Goal: Task Accomplishment & Management: Complete application form

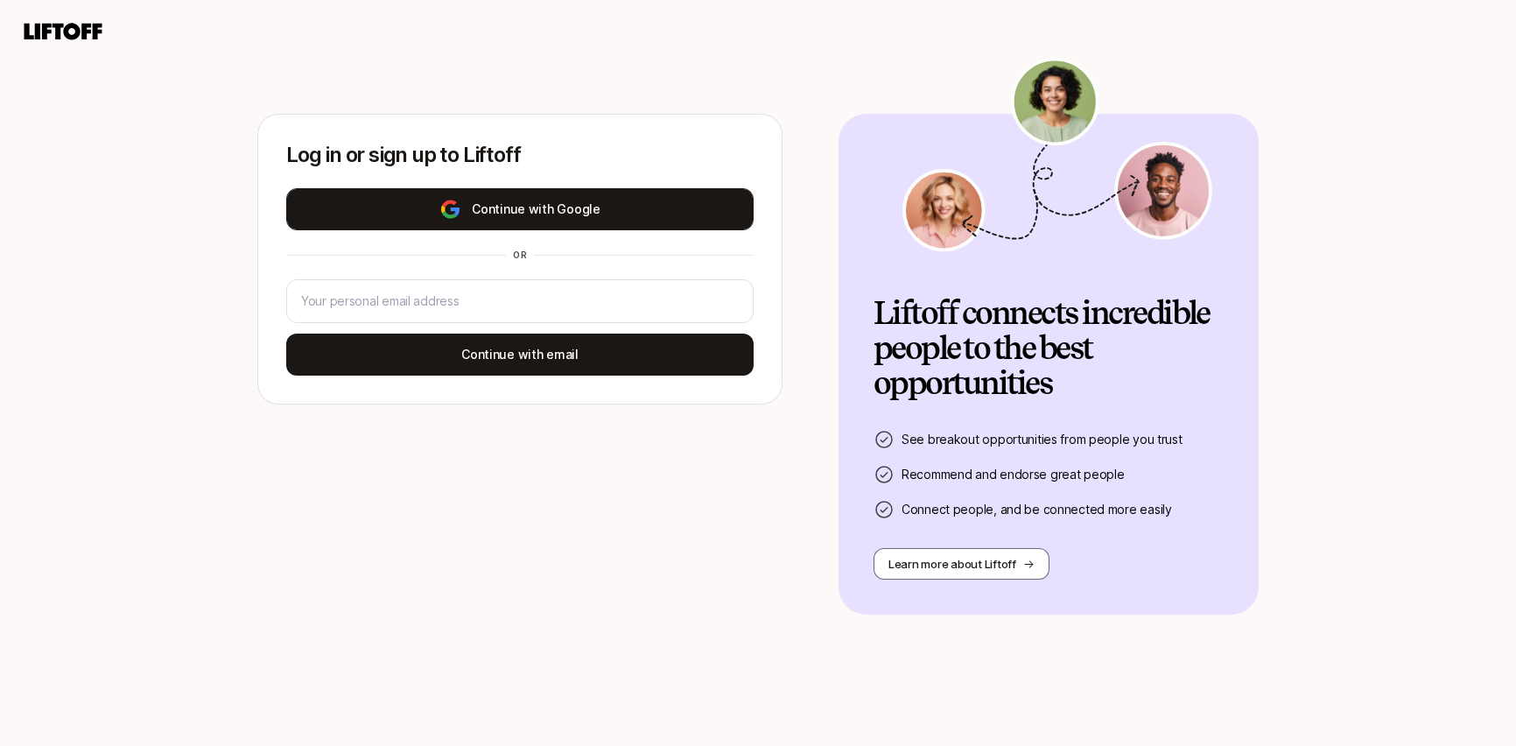
click at [692, 221] on button "Continue with Google" at bounding box center [519, 209] width 467 height 42
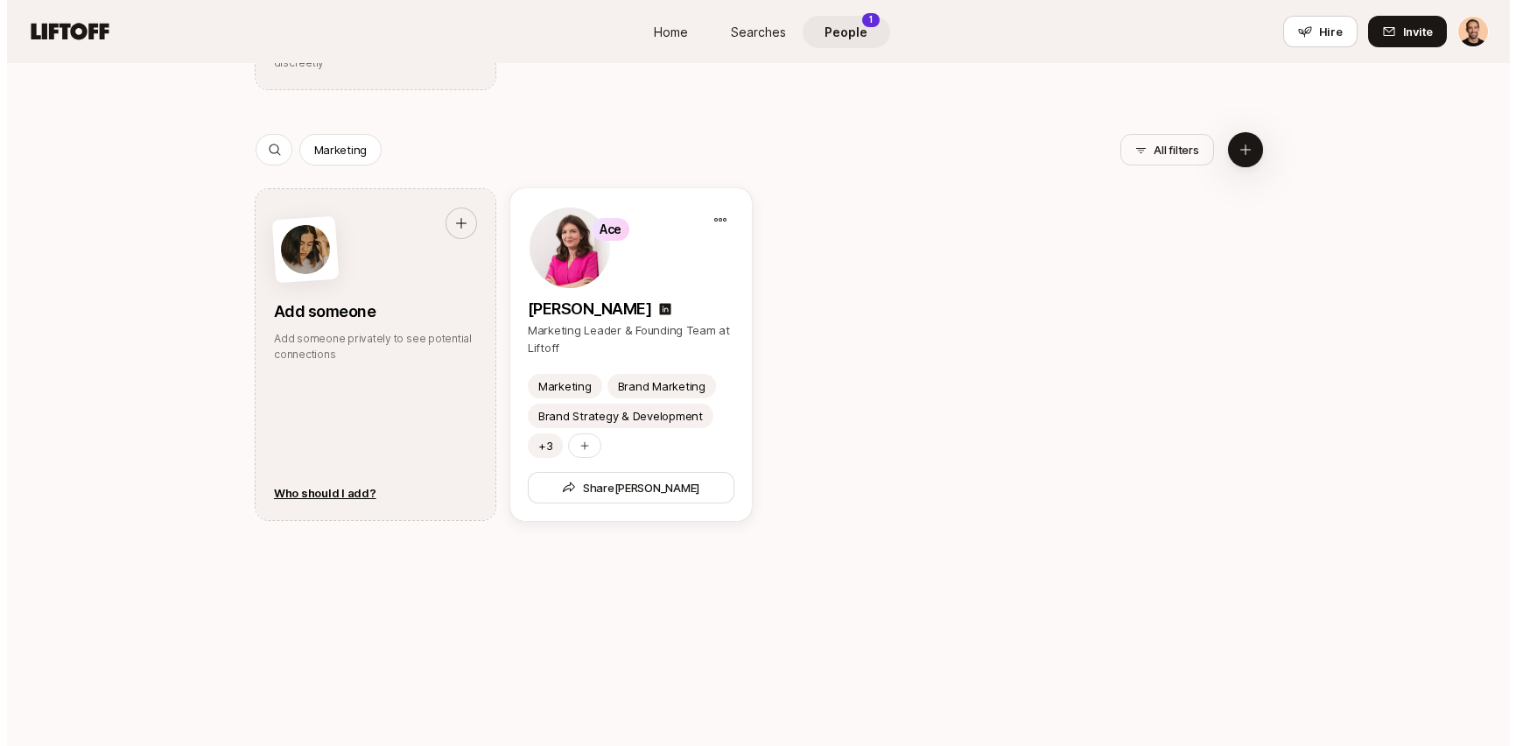
scroll to position [1508, 0]
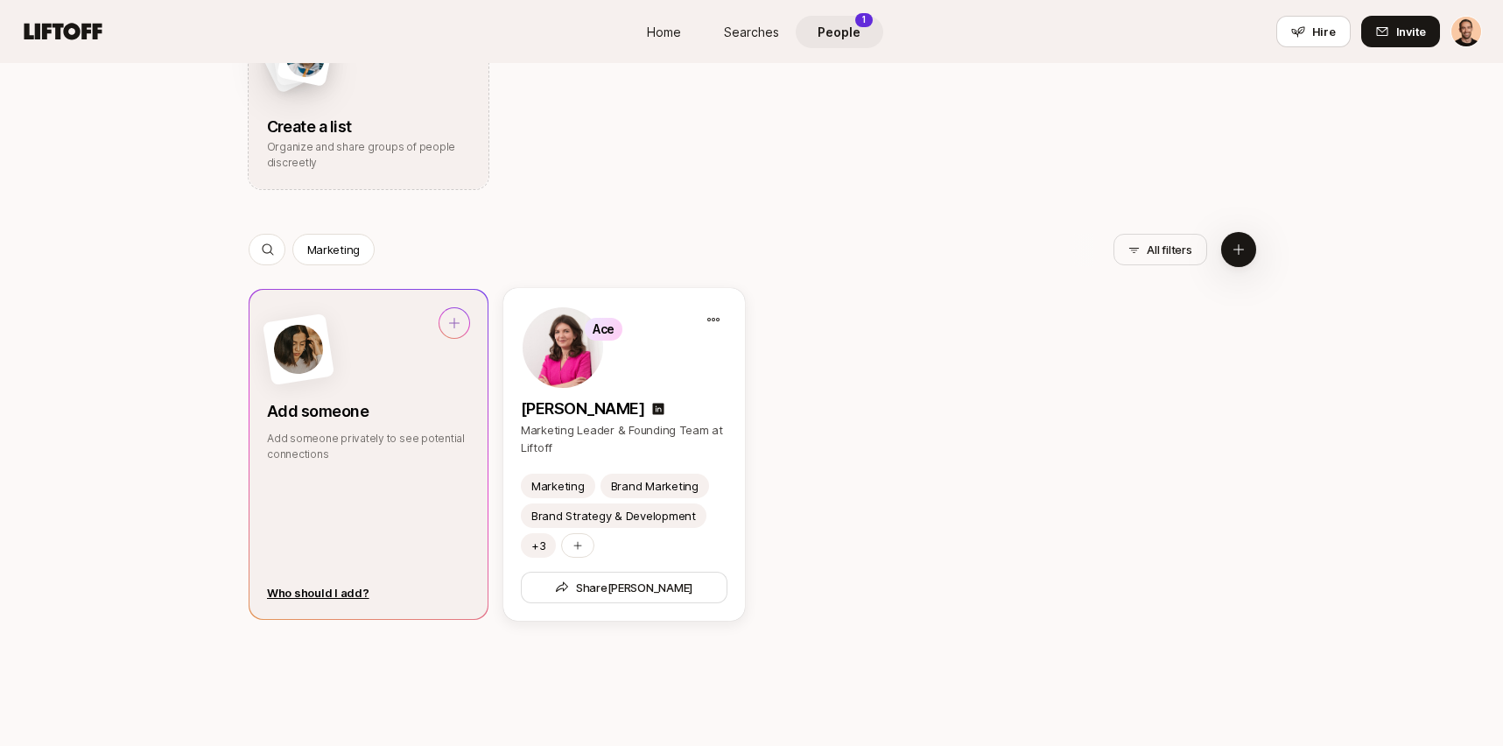
click at [466, 324] on div at bounding box center [454, 323] width 30 height 30
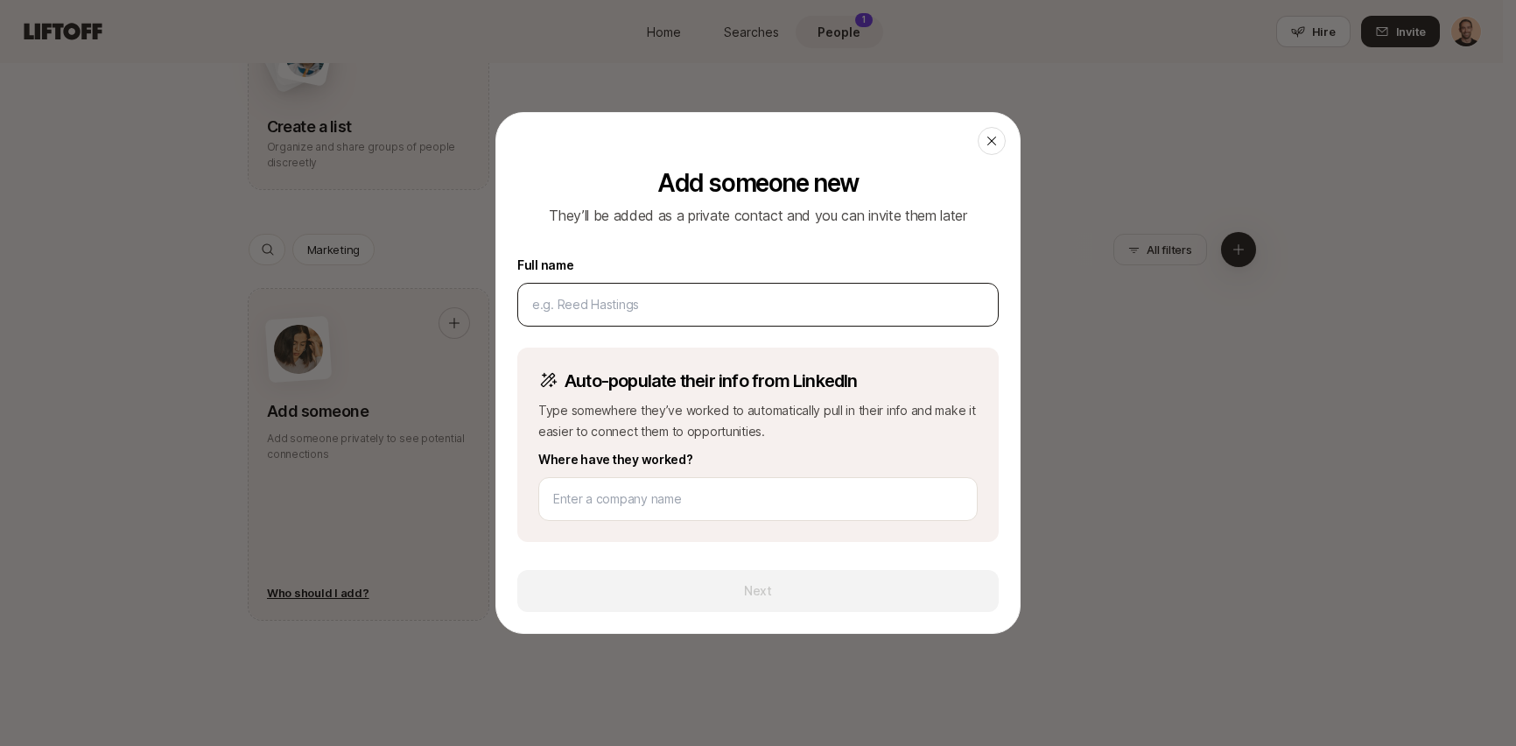
click at [576, 301] on input at bounding box center [758, 304] width 452 height 21
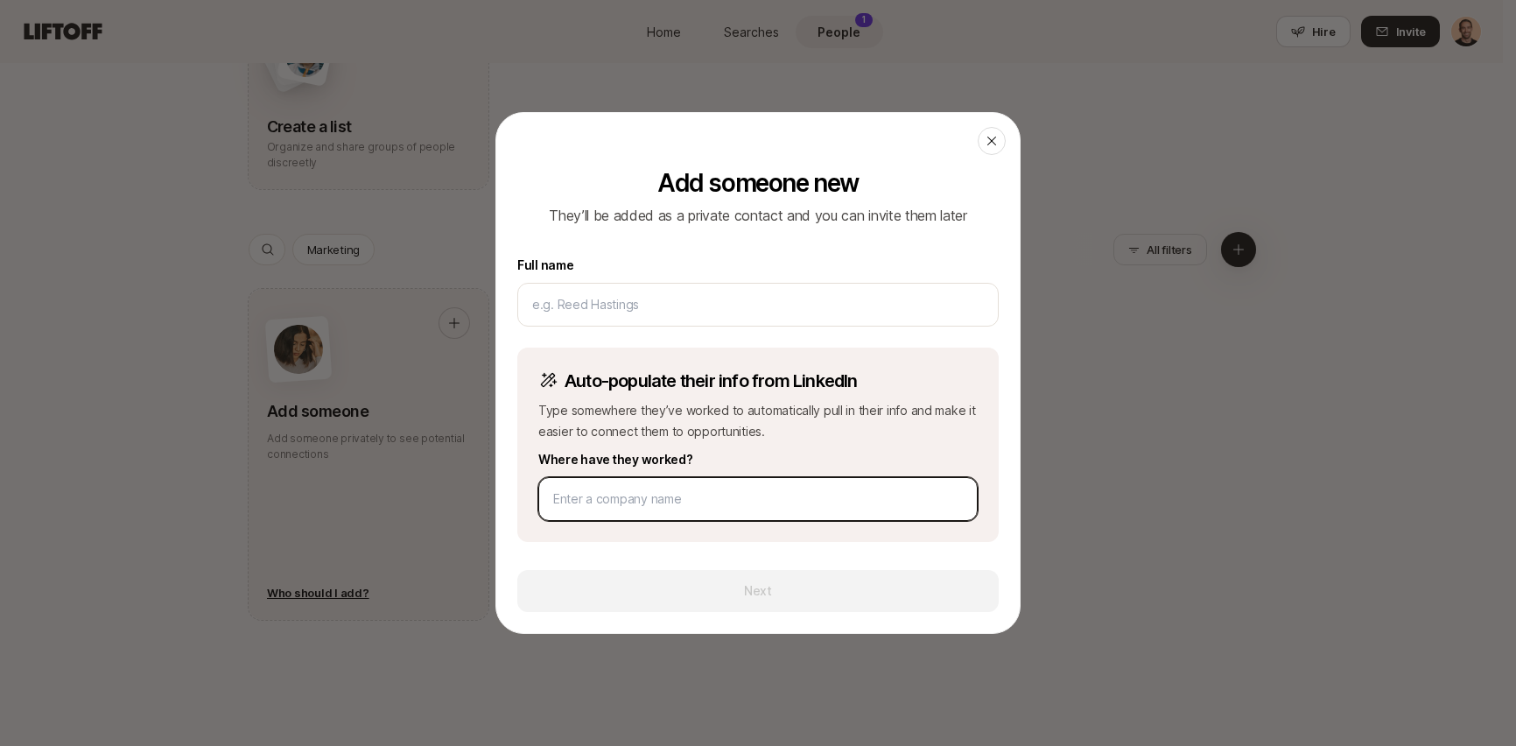
click at [681, 494] on input at bounding box center [758, 498] width 410 height 21
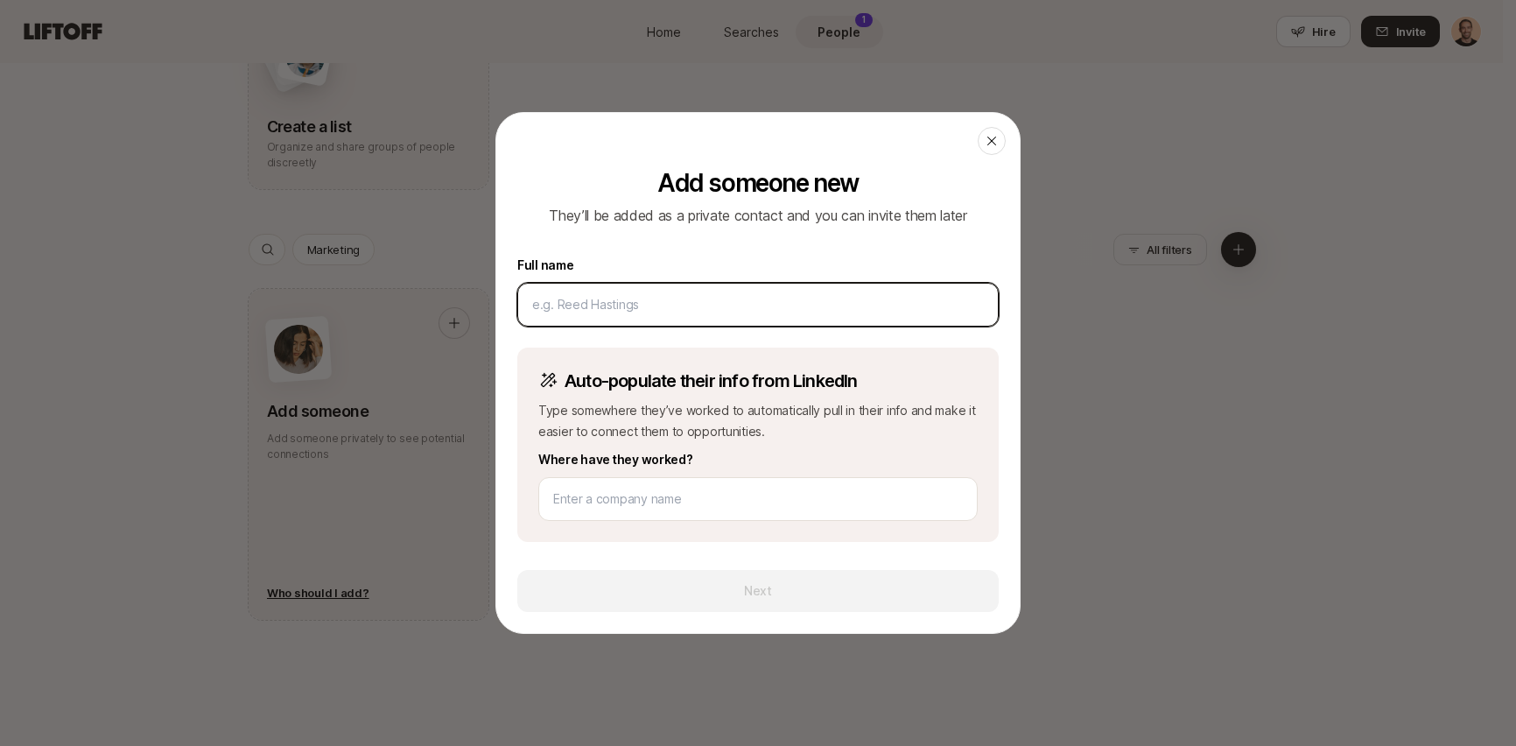
click at [732, 305] on input at bounding box center [758, 304] width 452 height 21
type input "[PERSON_NAME]"
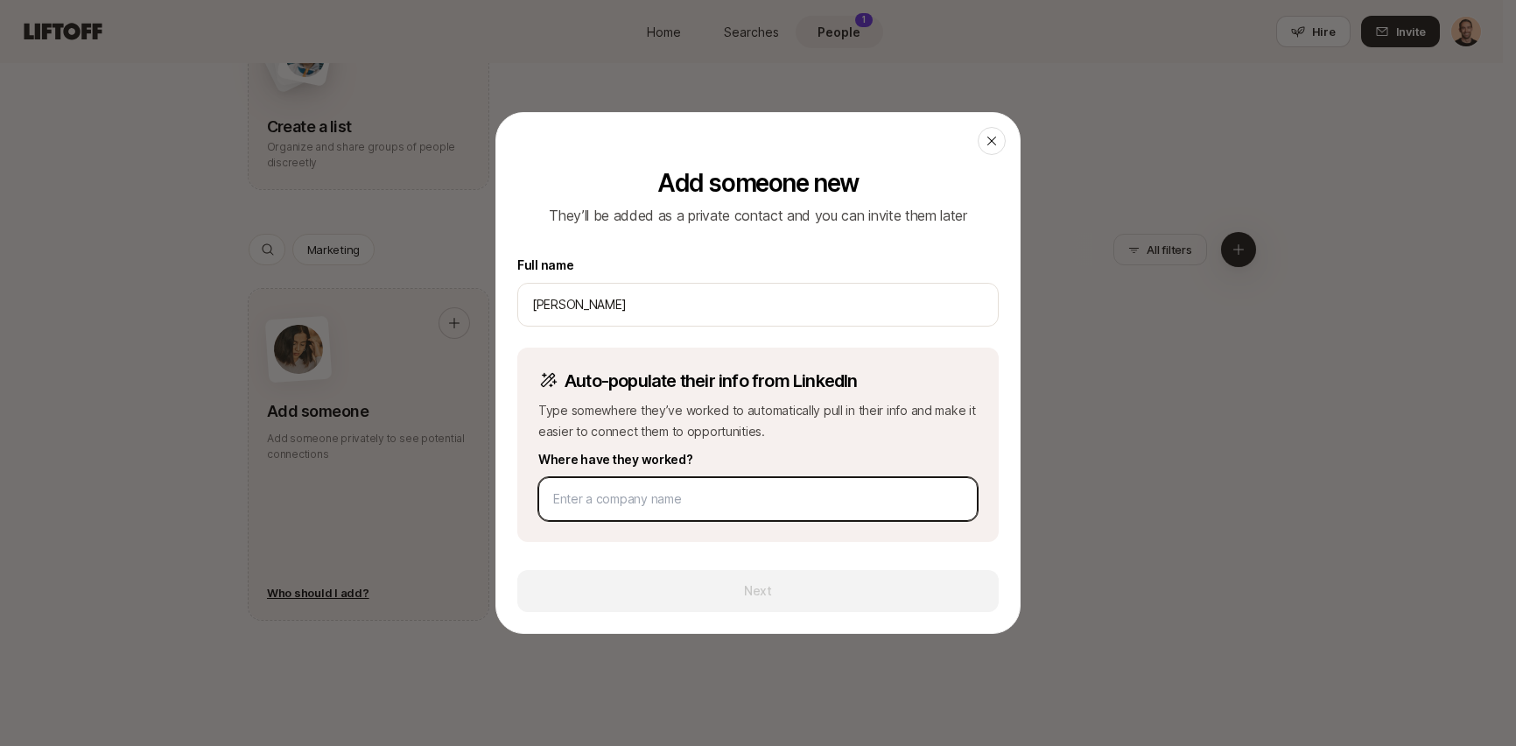
click at [895, 494] on input at bounding box center [758, 498] width 410 height 21
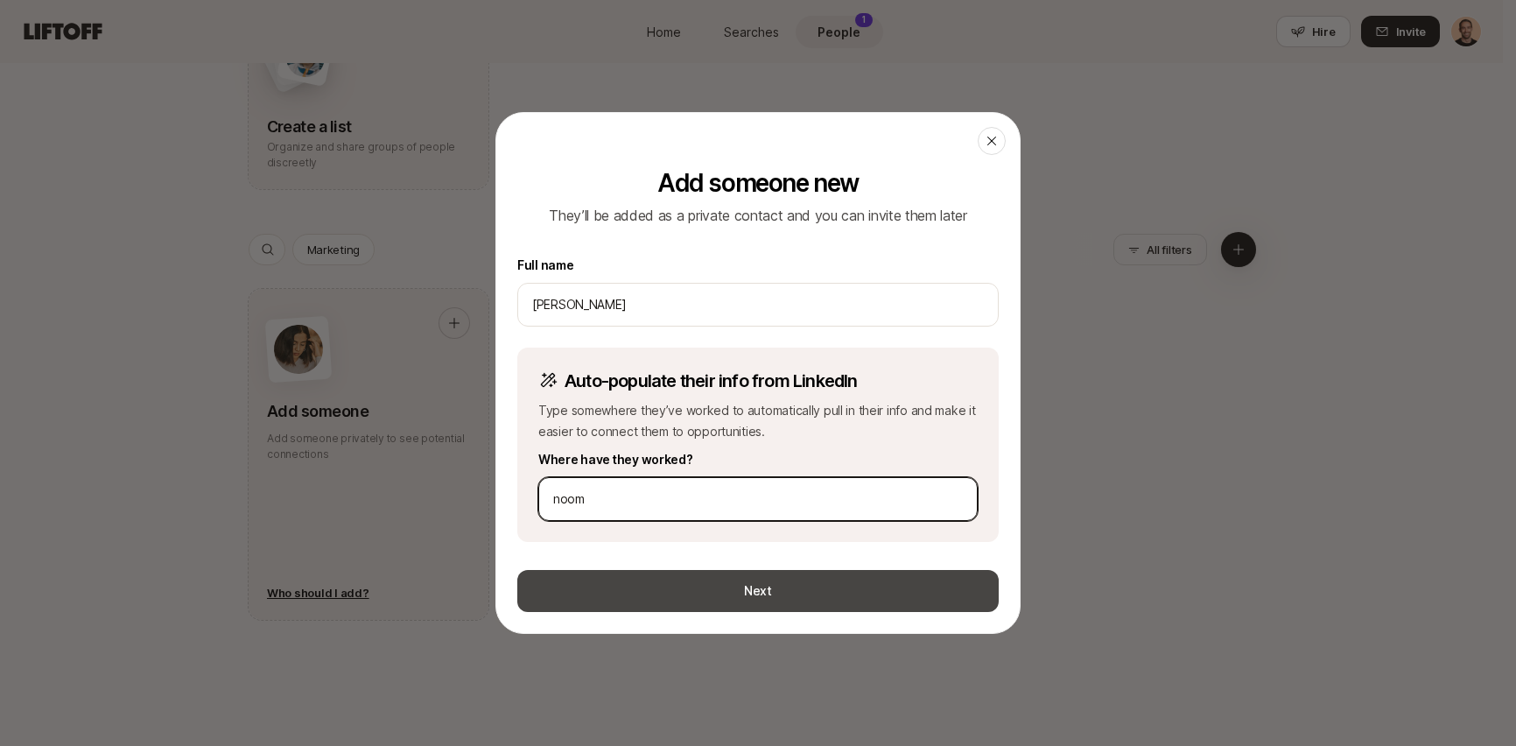
type input "noom"
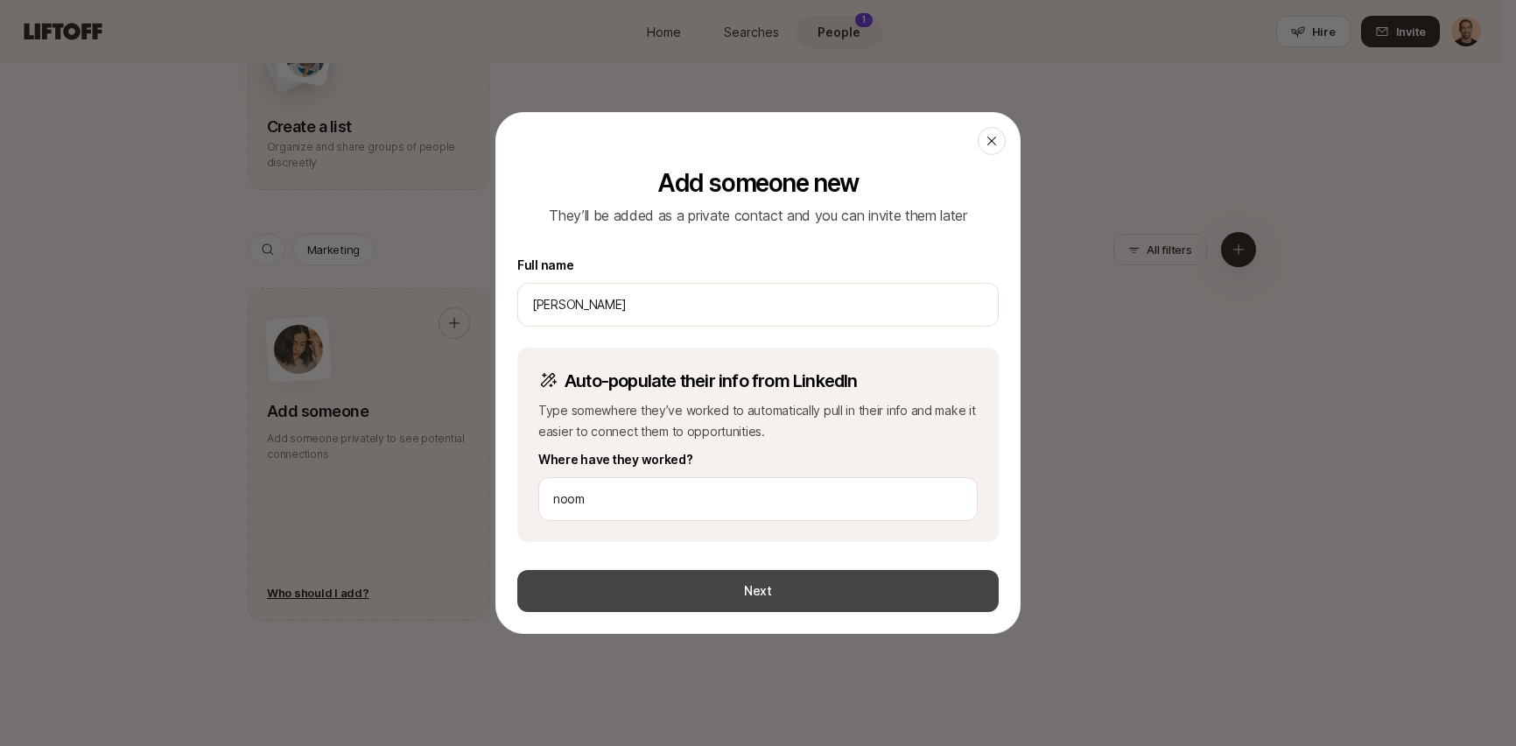
click at [877, 590] on button "Next" at bounding box center [757, 591] width 481 height 42
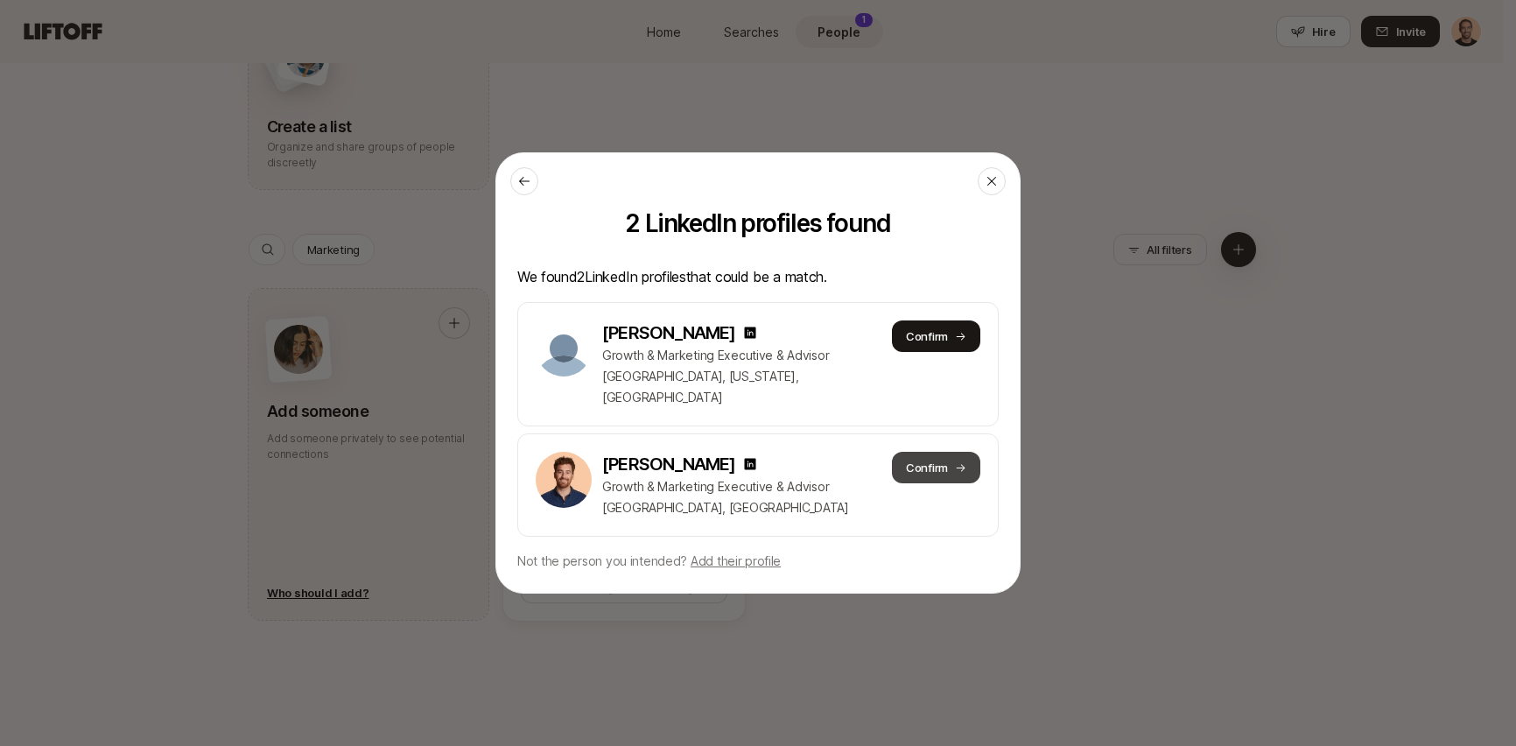
click at [921, 457] on button "Confirm" at bounding box center [936, 468] width 88 height 32
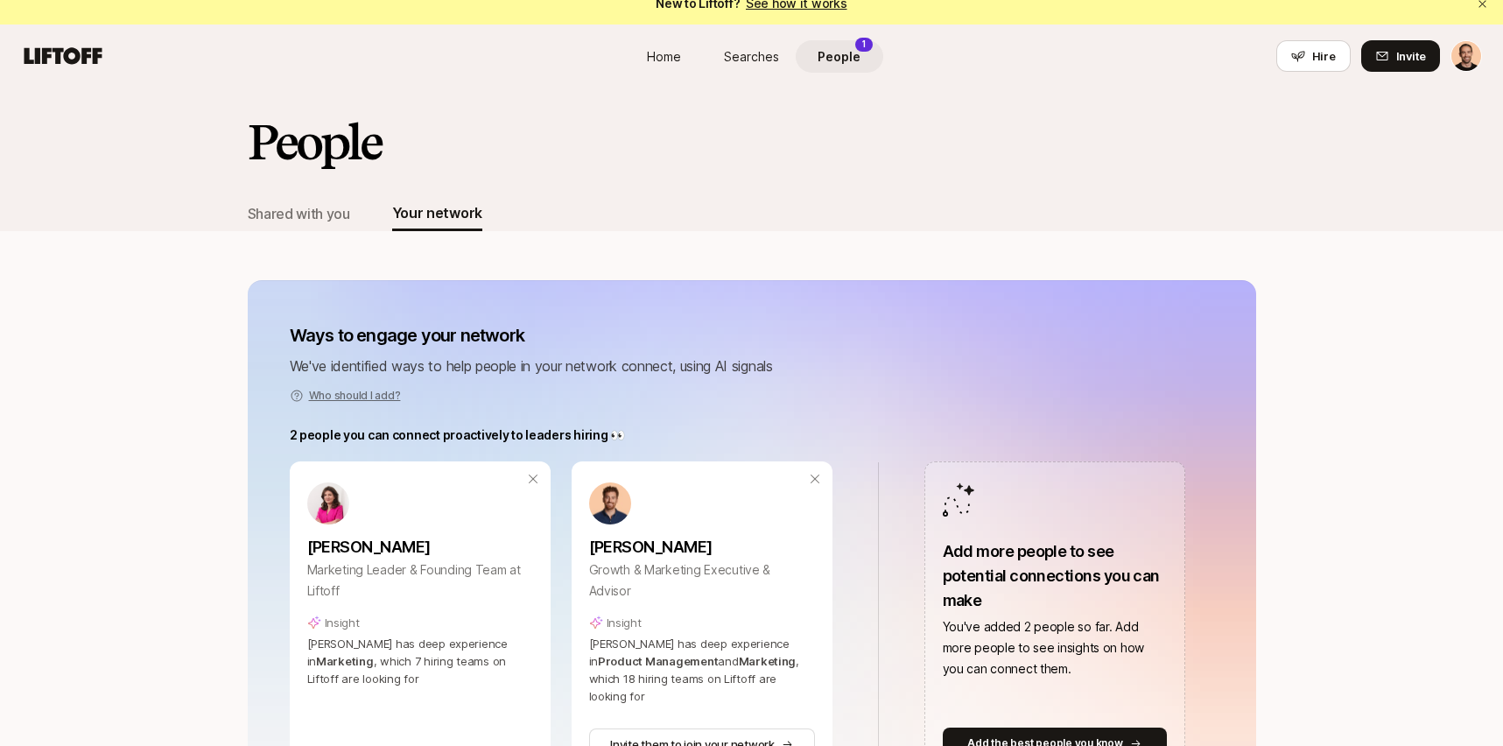
scroll to position [0, 0]
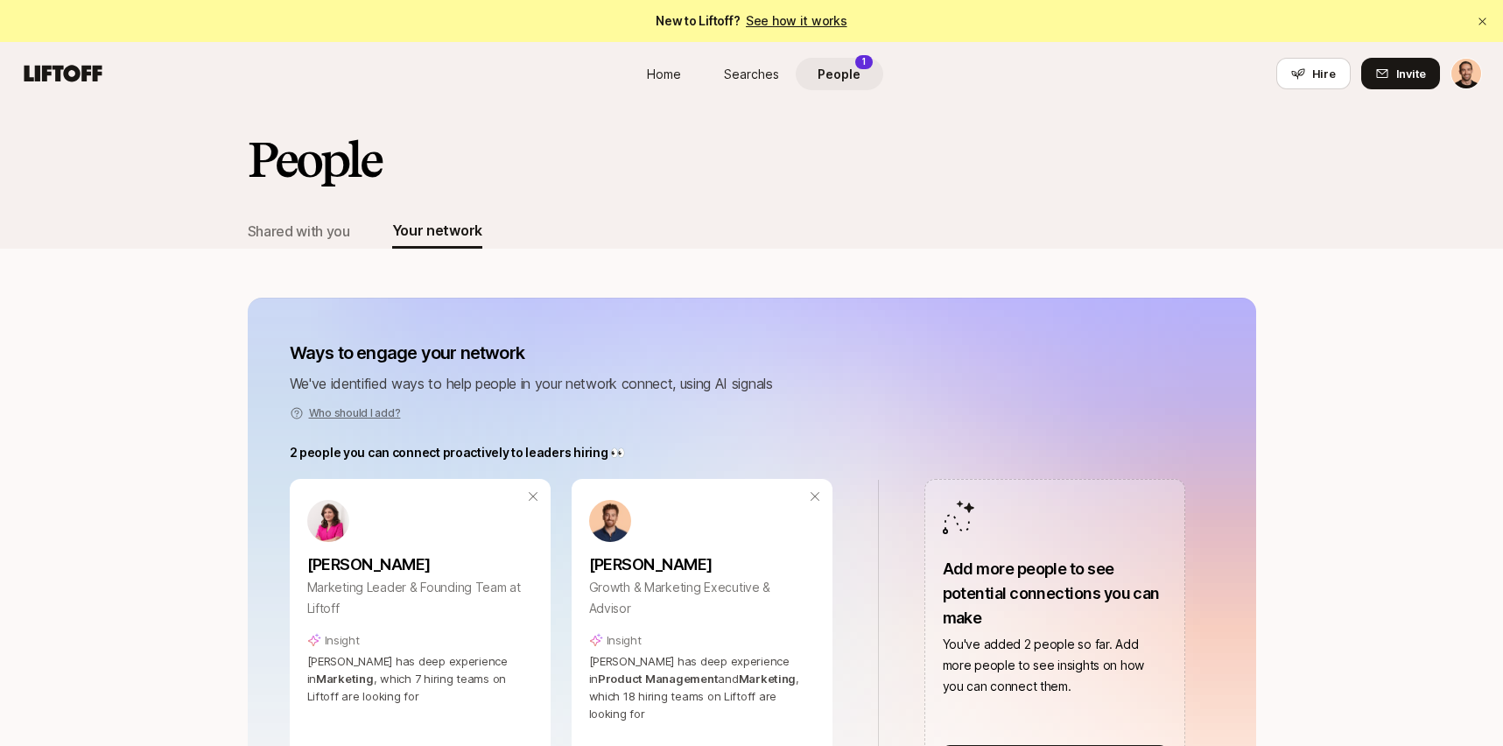
click at [741, 78] on span "Searches" at bounding box center [751, 74] width 55 height 18
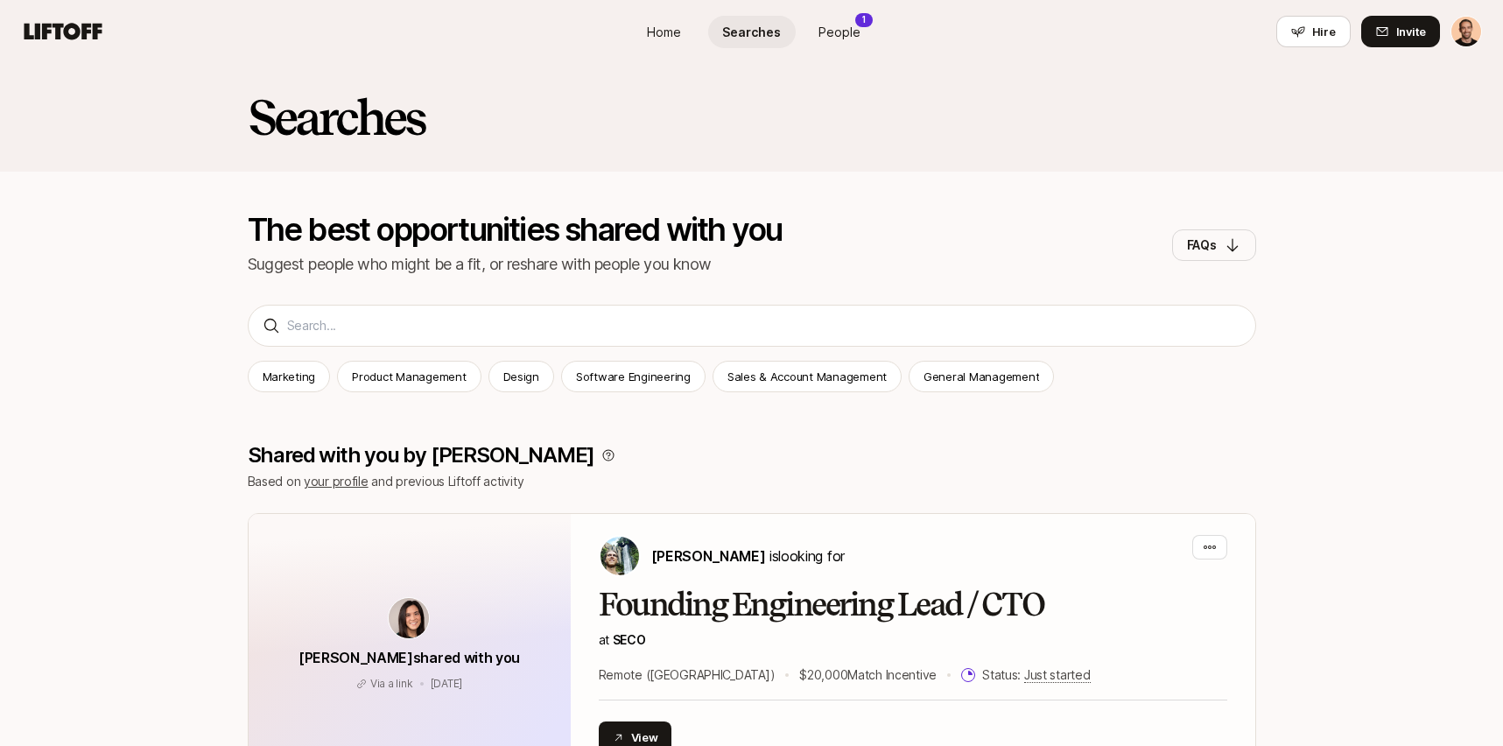
click at [676, 23] on span "Home" at bounding box center [664, 32] width 34 height 18
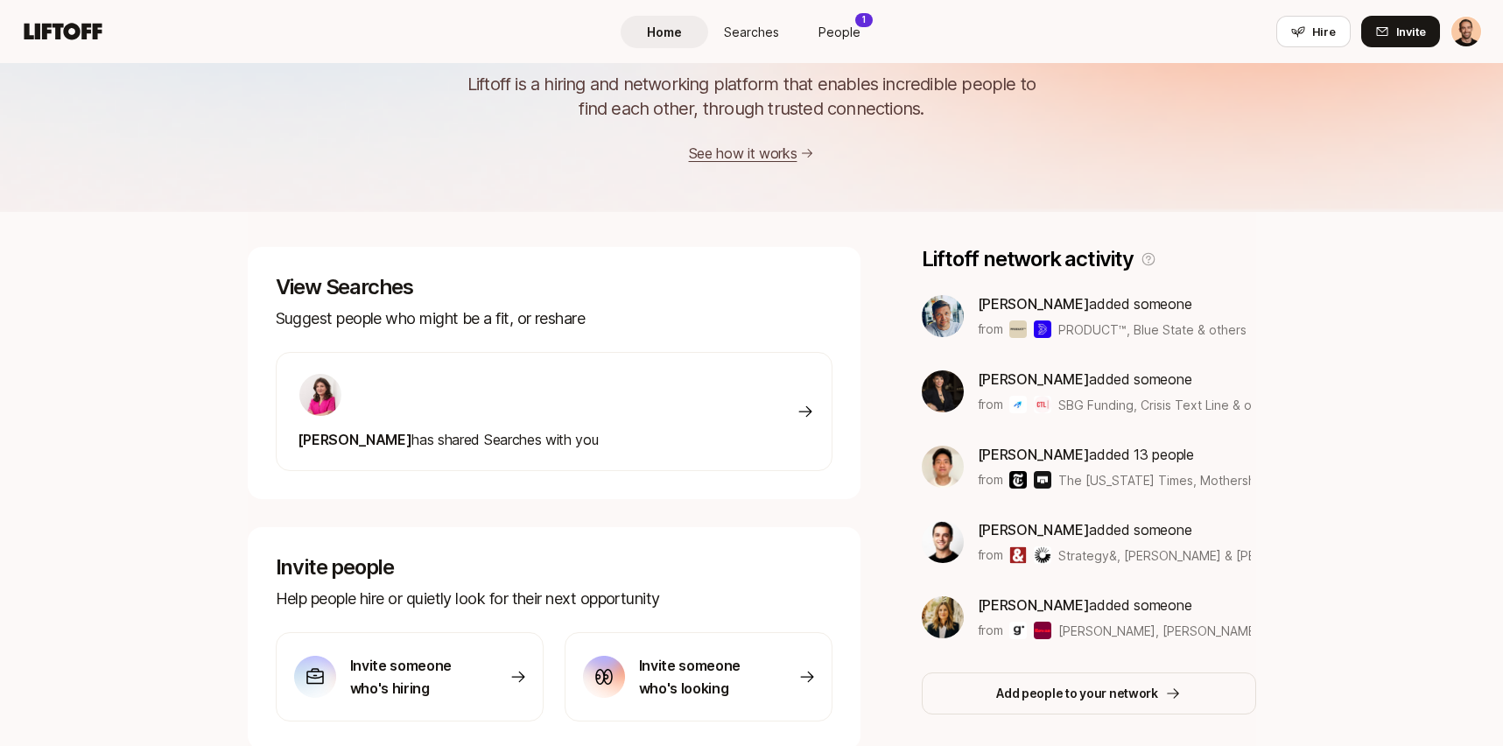
scroll to position [101, 0]
